Goal: Navigation & Orientation: Find specific page/section

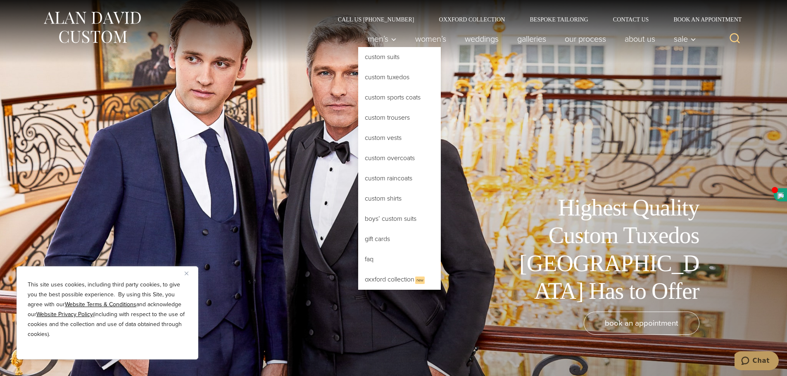
click at [368, 76] on link "Custom Tuxedos" at bounding box center [399, 77] width 83 height 20
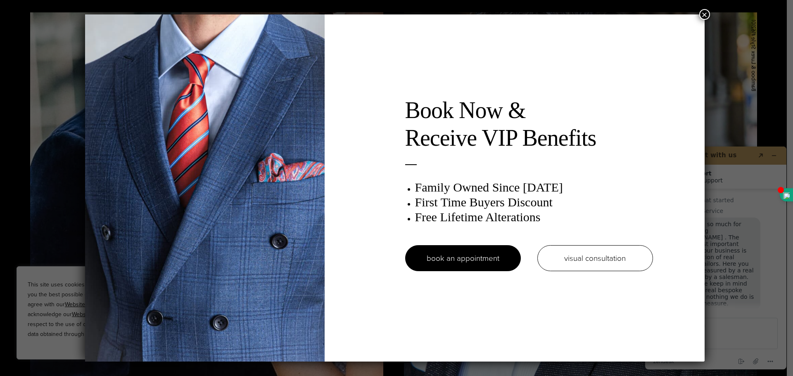
click at [707, 9] on button "×" at bounding box center [704, 14] width 11 height 11
